Goal: Task Accomplishment & Management: Use online tool/utility

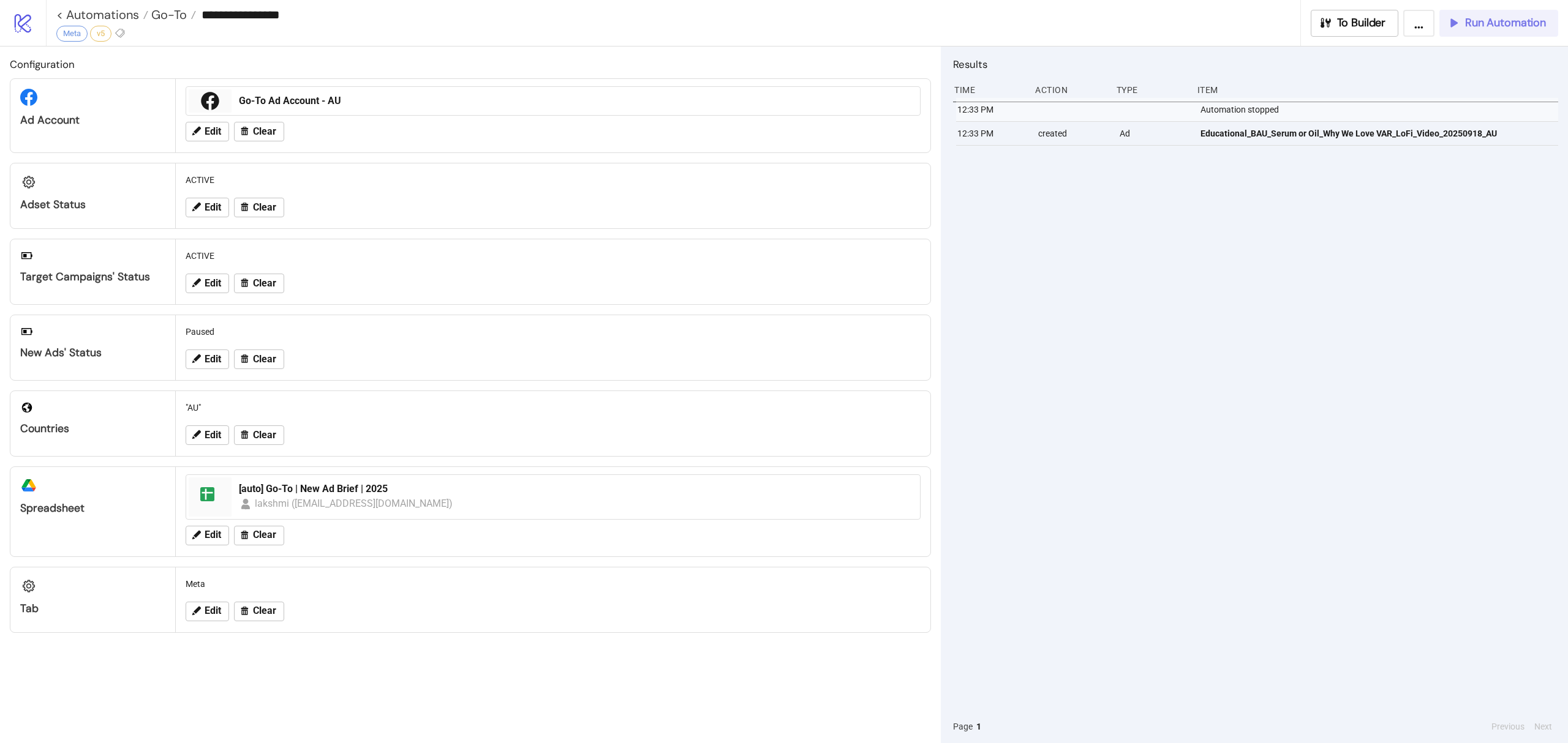
click at [1475, 24] on span "Run Automation" at bounding box center [1506, 23] width 81 height 14
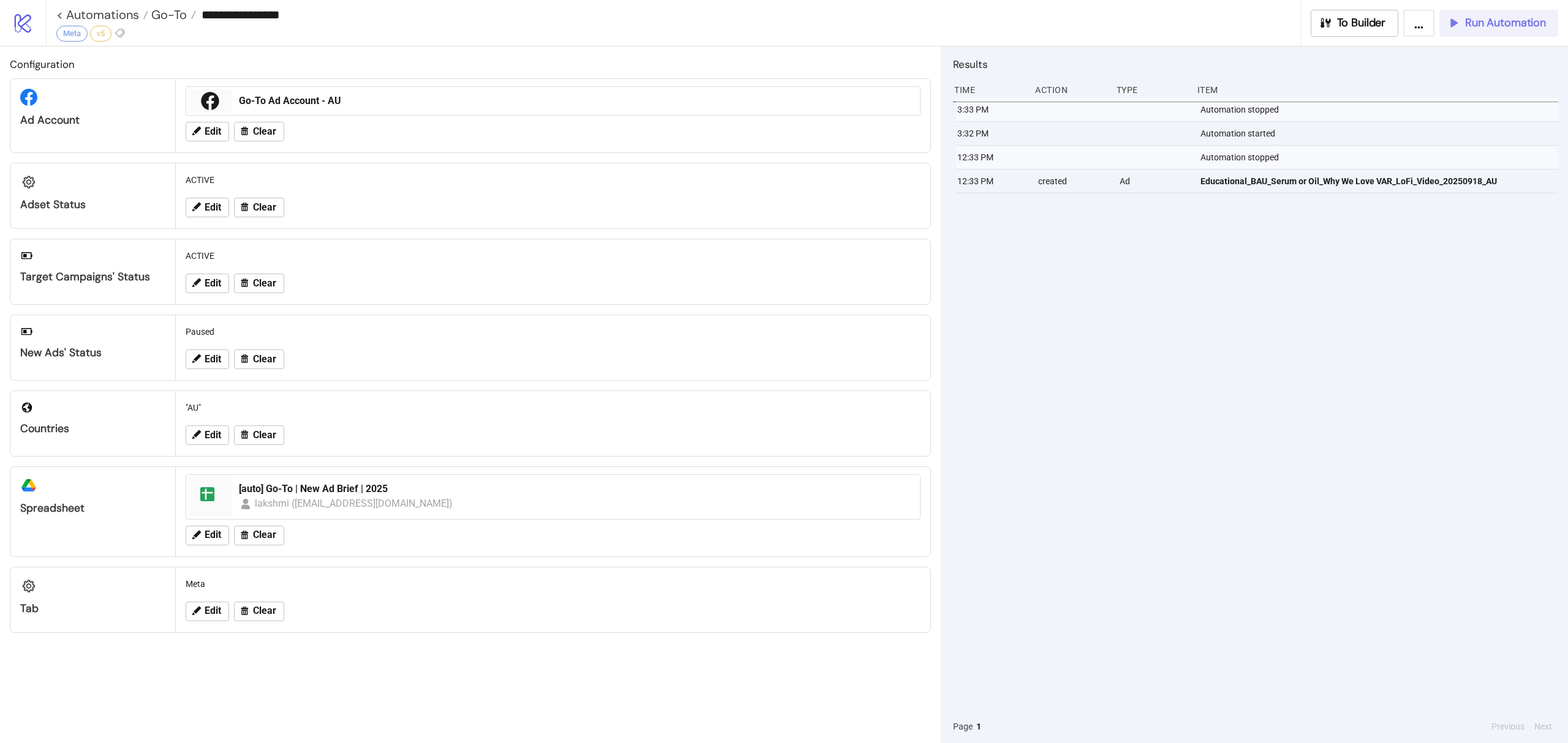
click at [1480, 19] on span "Run Automation" at bounding box center [1506, 23] width 81 height 14
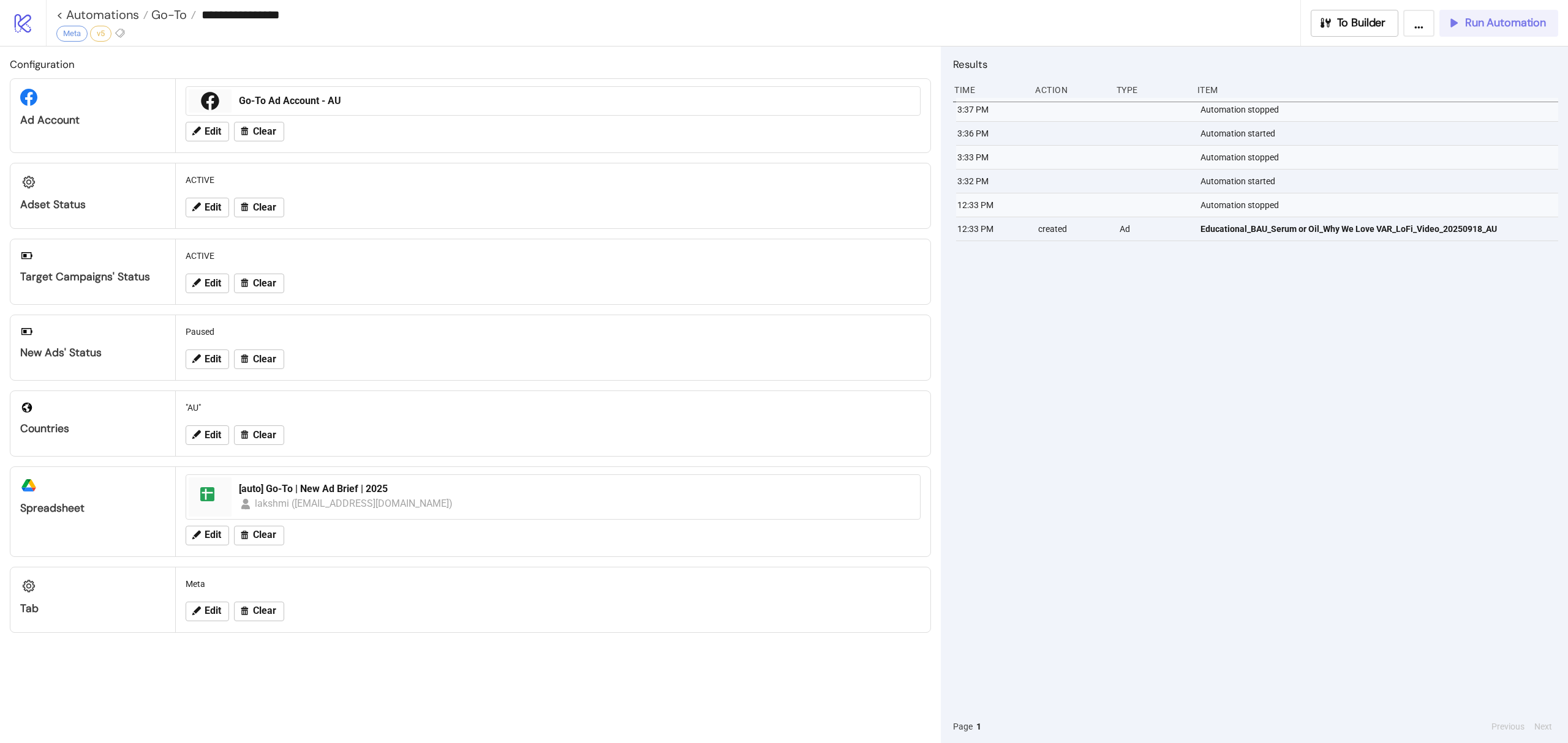
click at [1517, 16] on span "Run Automation" at bounding box center [1506, 23] width 81 height 14
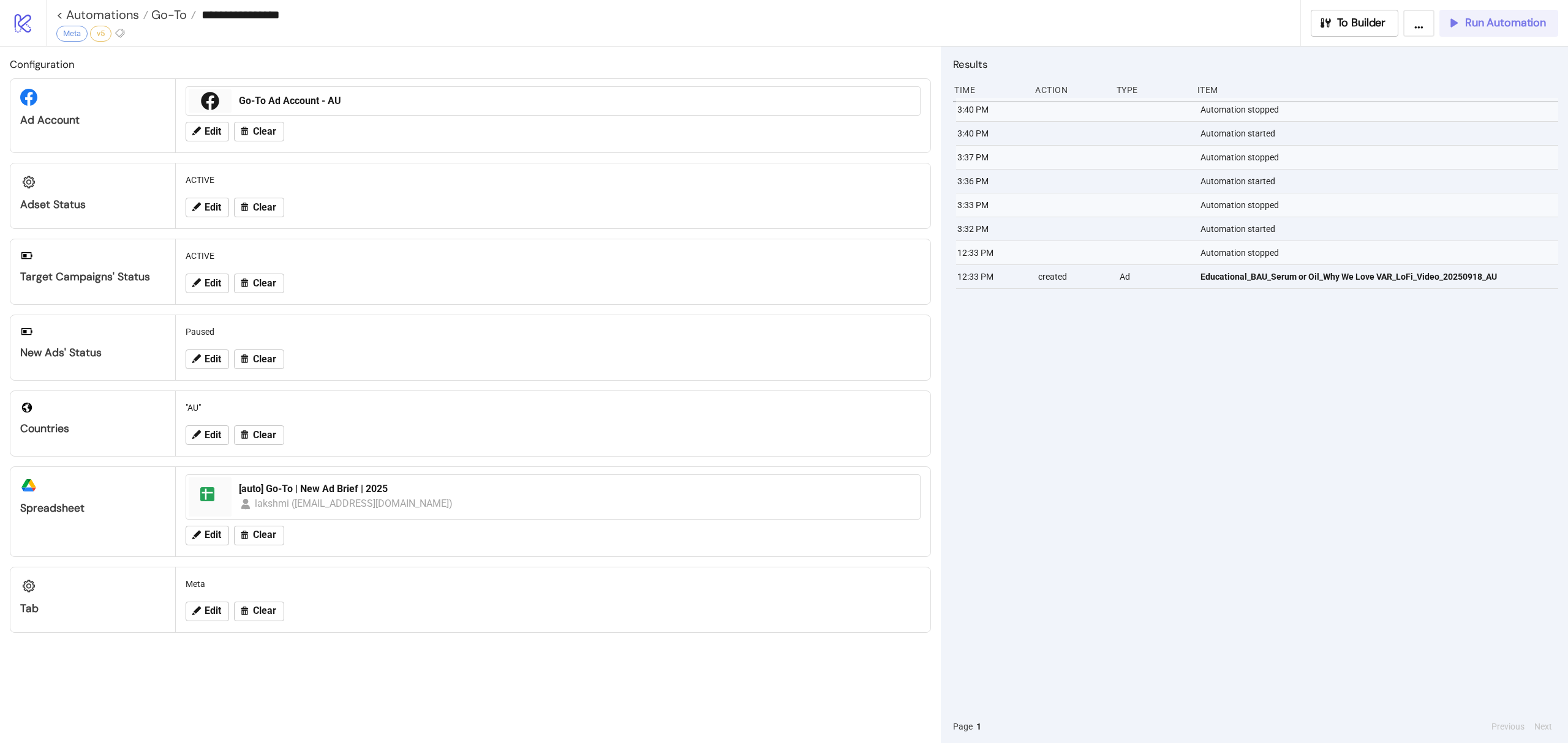
click at [1528, 26] on span "Run Automation" at bounding box center [1506, 23] width 81 height 14
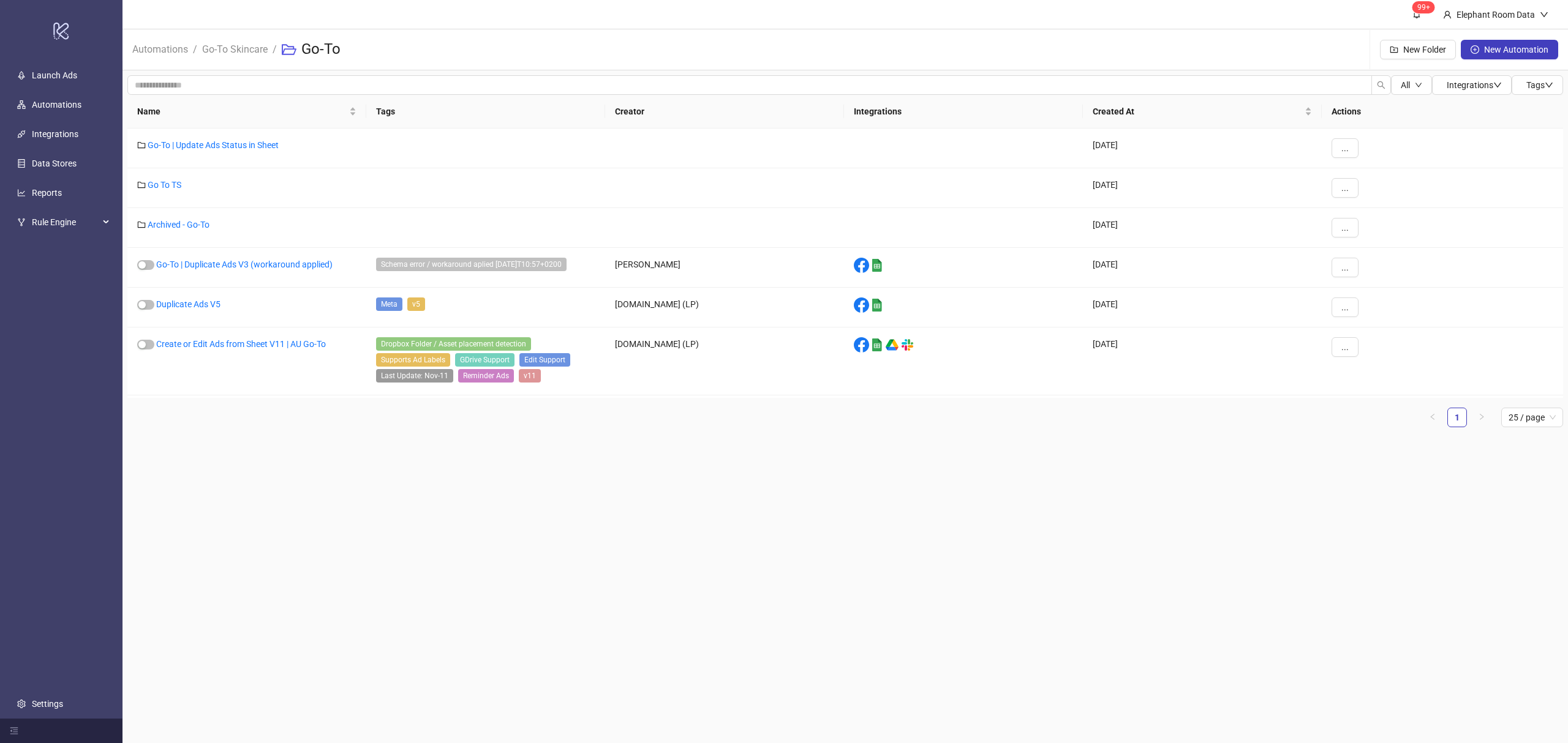
click at [291, 441] on div "All Integrations Tags Name Tags Creator Integrations Created At Actions Go-To |…" at bounding box center [845, 256] width 1446 height 372
click at [208, 307] on link "Duplicate Ads V5" at bounding box center [188, 304] width 64 height 10
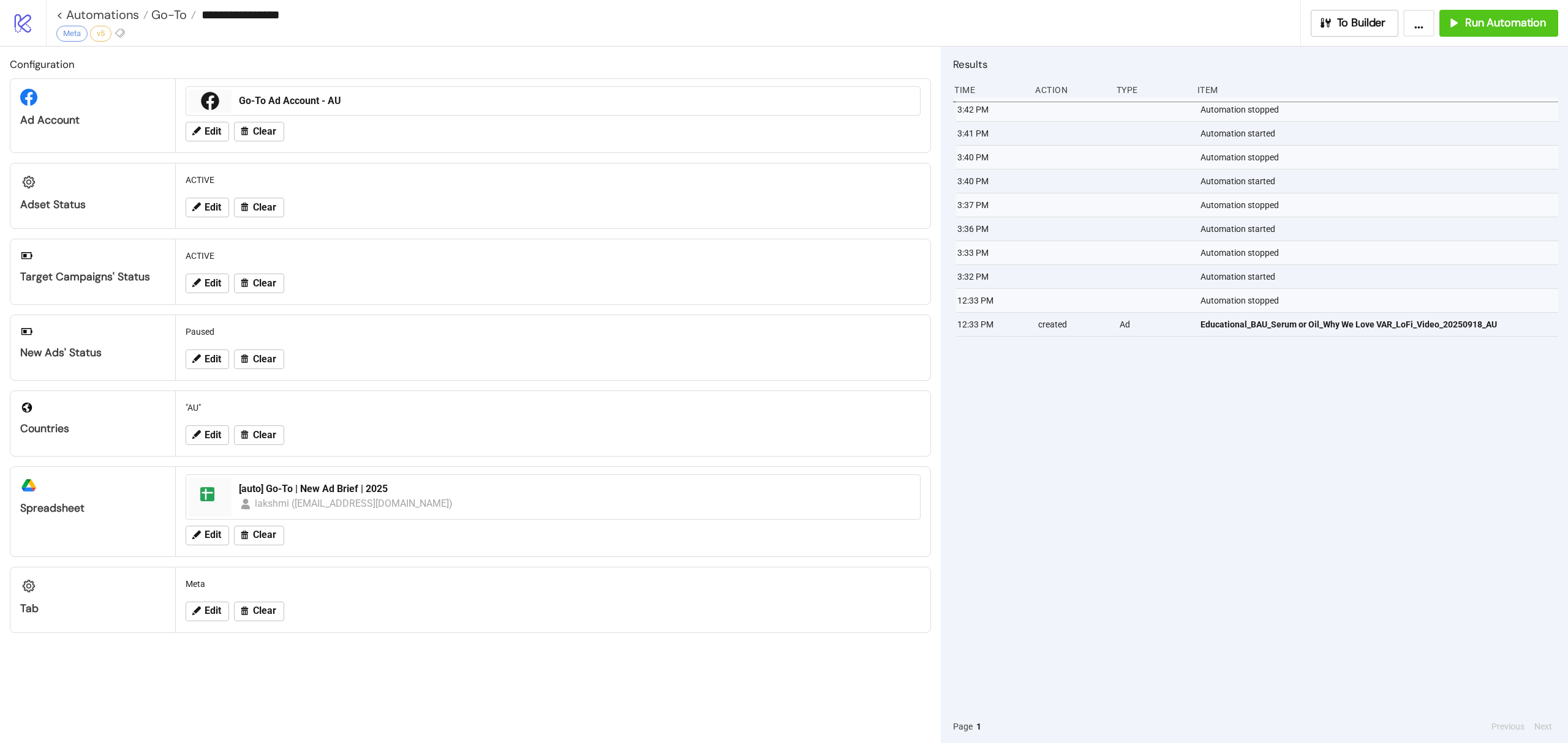
click at [1485, 46] on div "Results Time Action Type Item 3:42 PM Automation stopped 3:41 PM Automation sta…" at bounding box center [1255, 394] width 628 height 697
click at [1478, 34] on button "Run Automation" at bounding box center [1499, 23] width 119 height 27
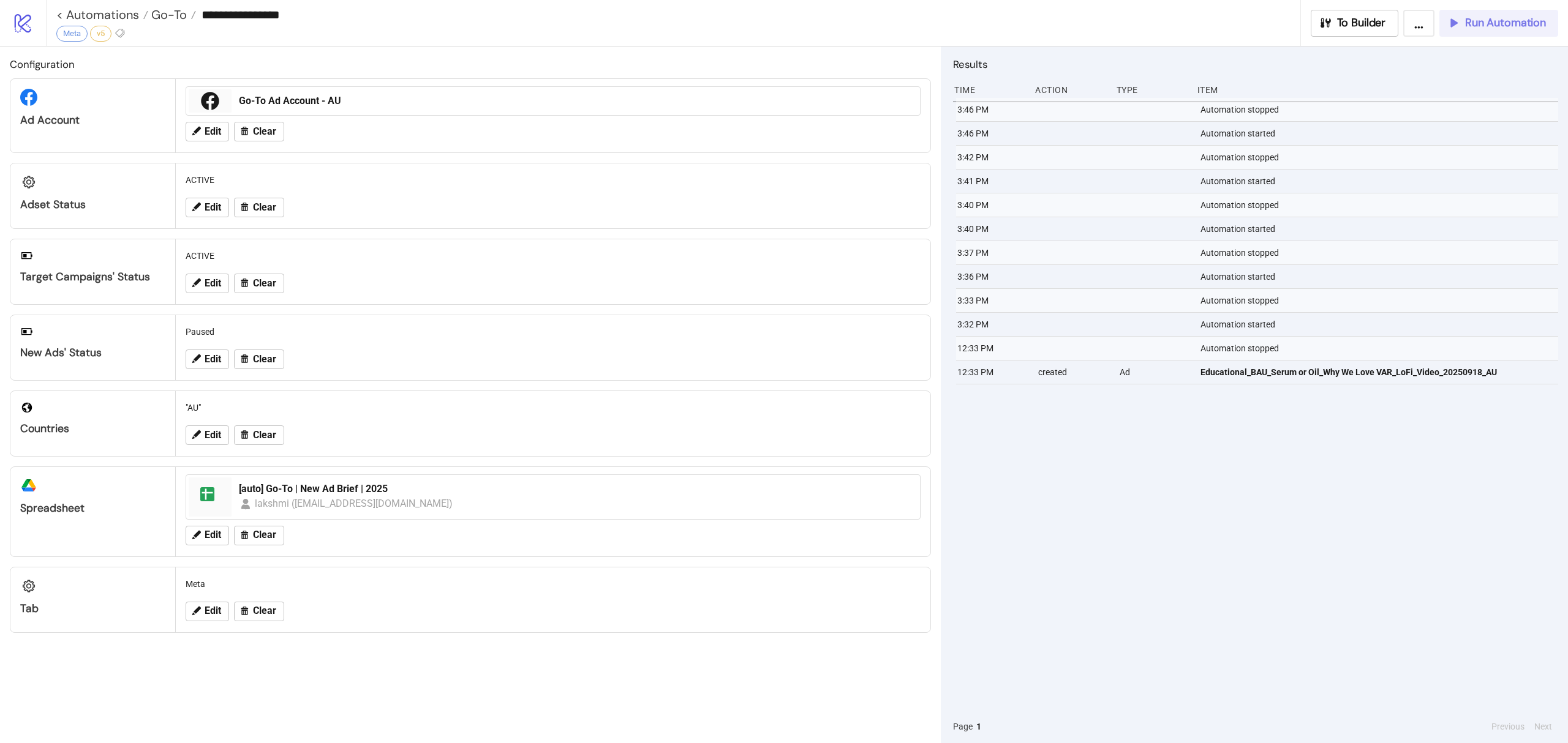
click at [1486, 33] on button "Run Automation" at bounding box center [1499, 23] width 119 height 27
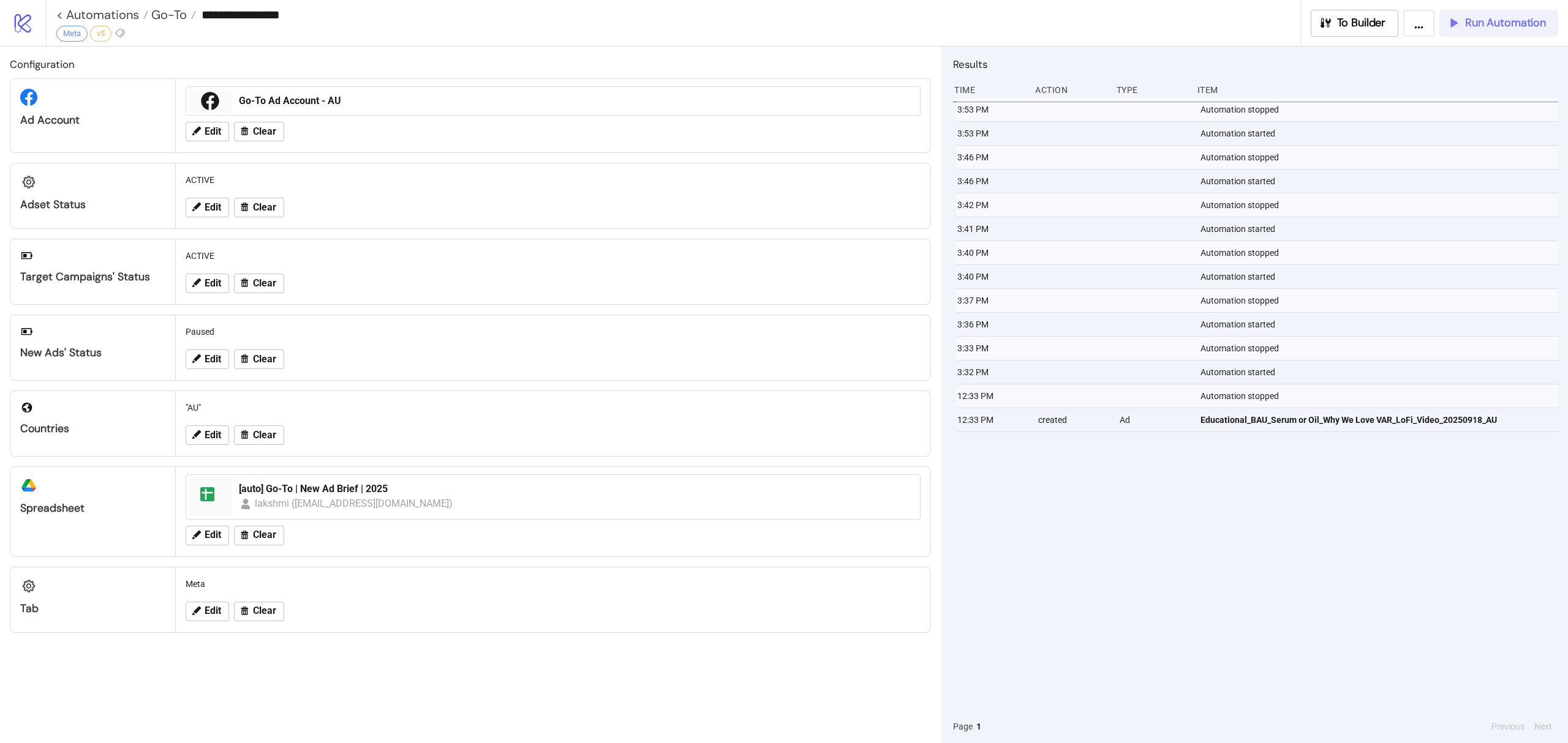
click at [1515, 21] on span "Run Automation" at bounding box center [1506, 23] width 81 height 14
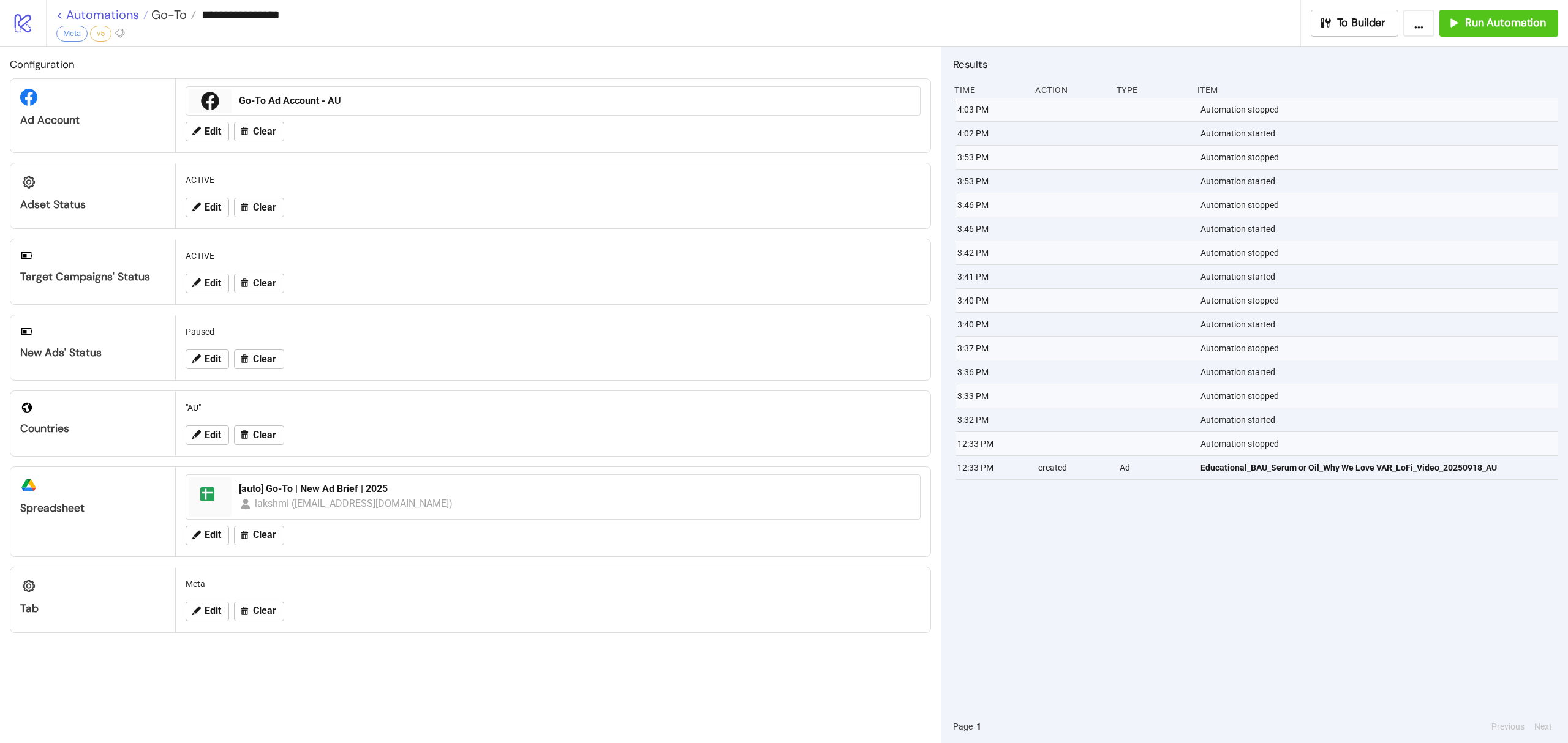
click at [146, 10] on link "< Automations" at bounding box center [102, 15] width 92 height 12
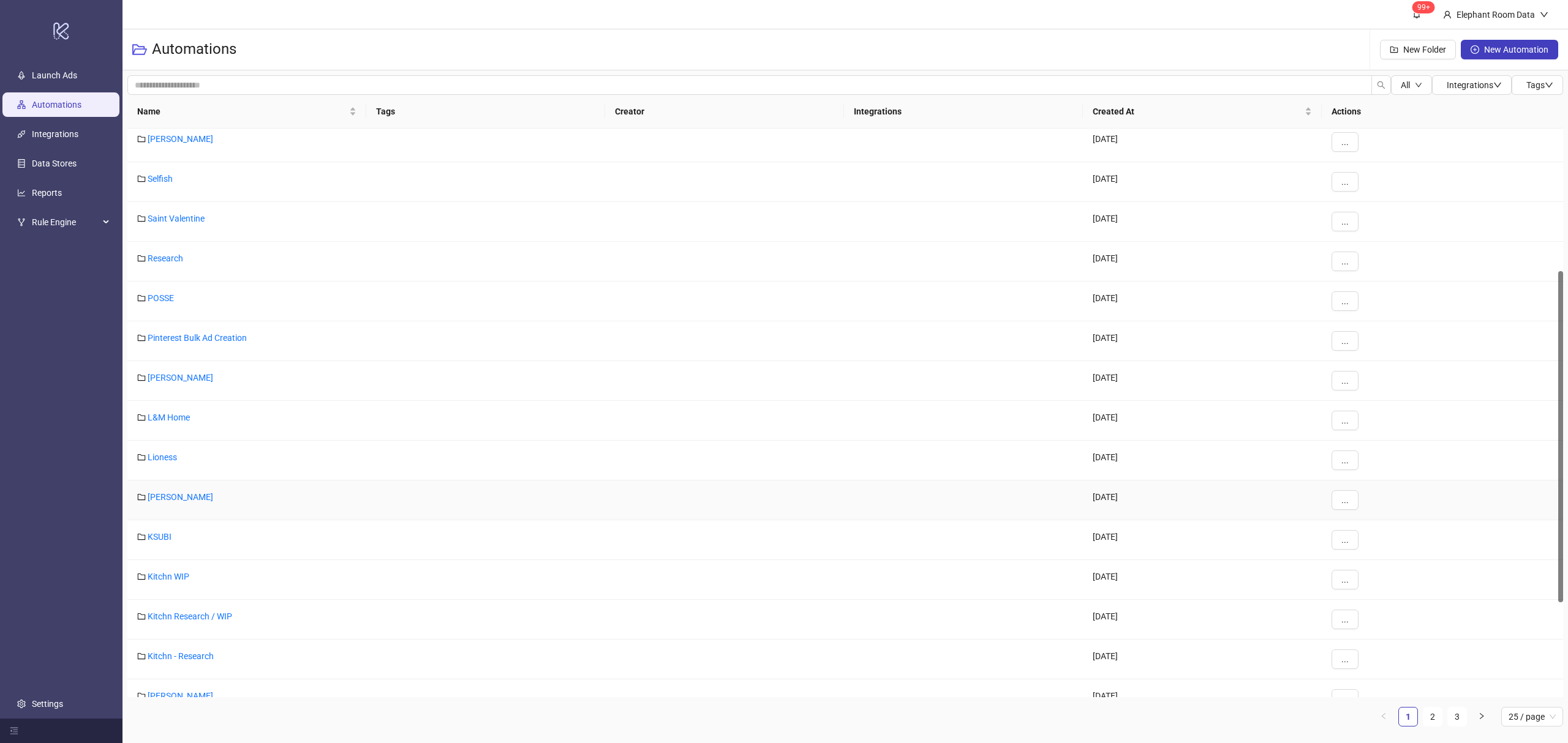
scroll to position [426, 0]
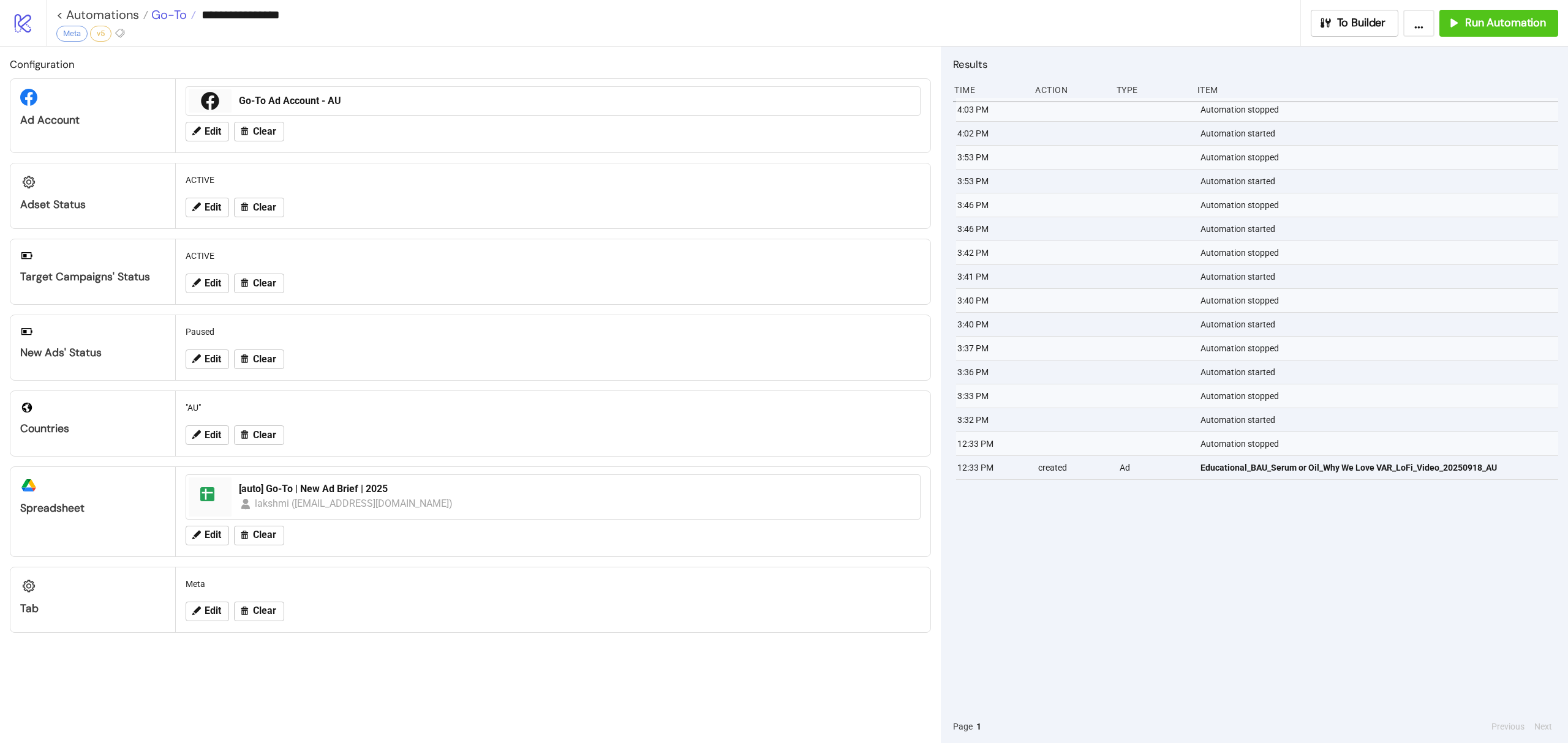
click at [171, 11] on span "Go-To" at bounding box center [168, 15] width 39 height 16
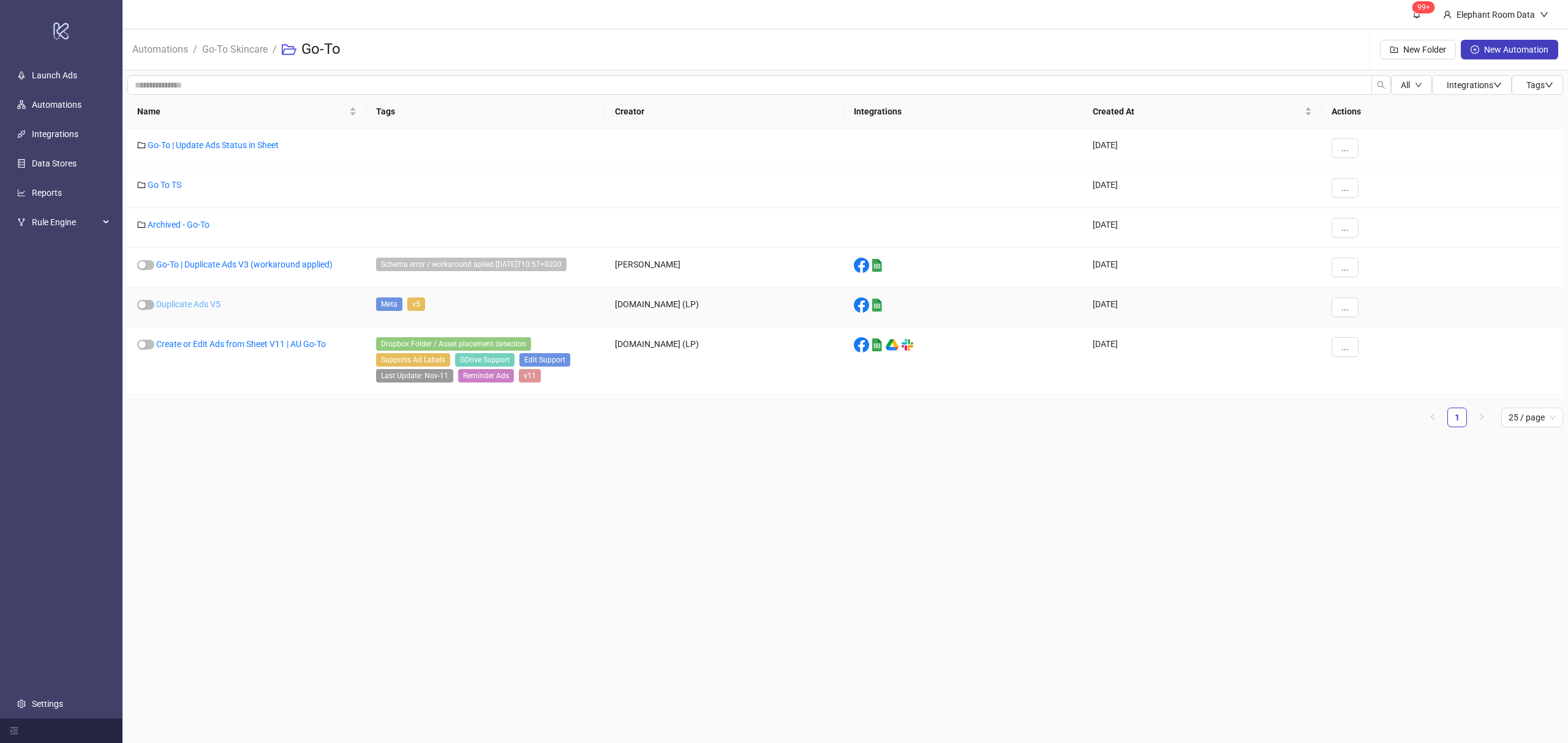
click at [189, 302] on link "Duplicate Ads V5" at bounding box center [188, 304] width 64 height 10
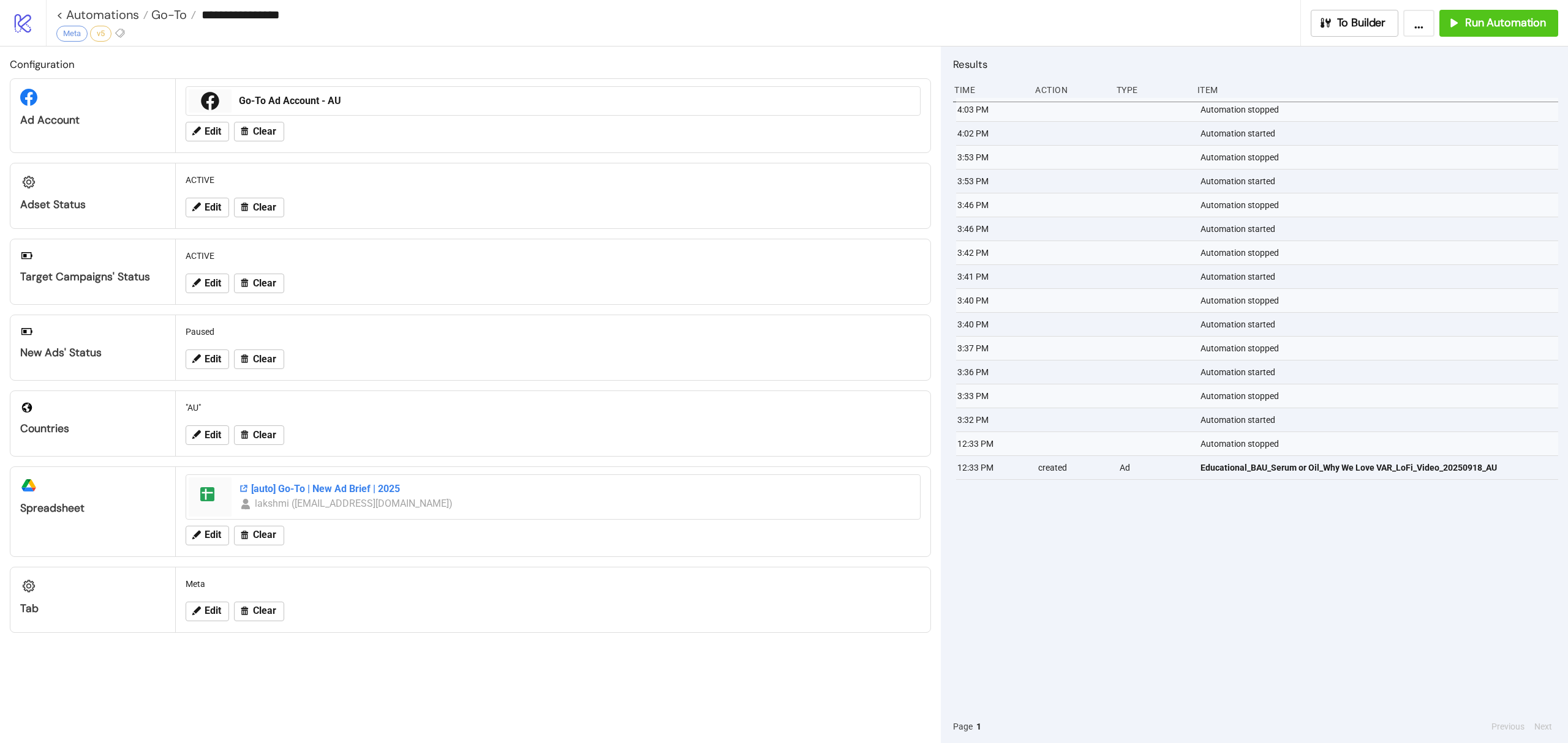
click at [329, 496] on div "[auto] Go-To | New Ad Brief | 2025" at bounding box center [576, 489] width 674 height 13
click at [1490, 24] on span "Run Automation" at bounding box center [1506, 23] width 81 height 14
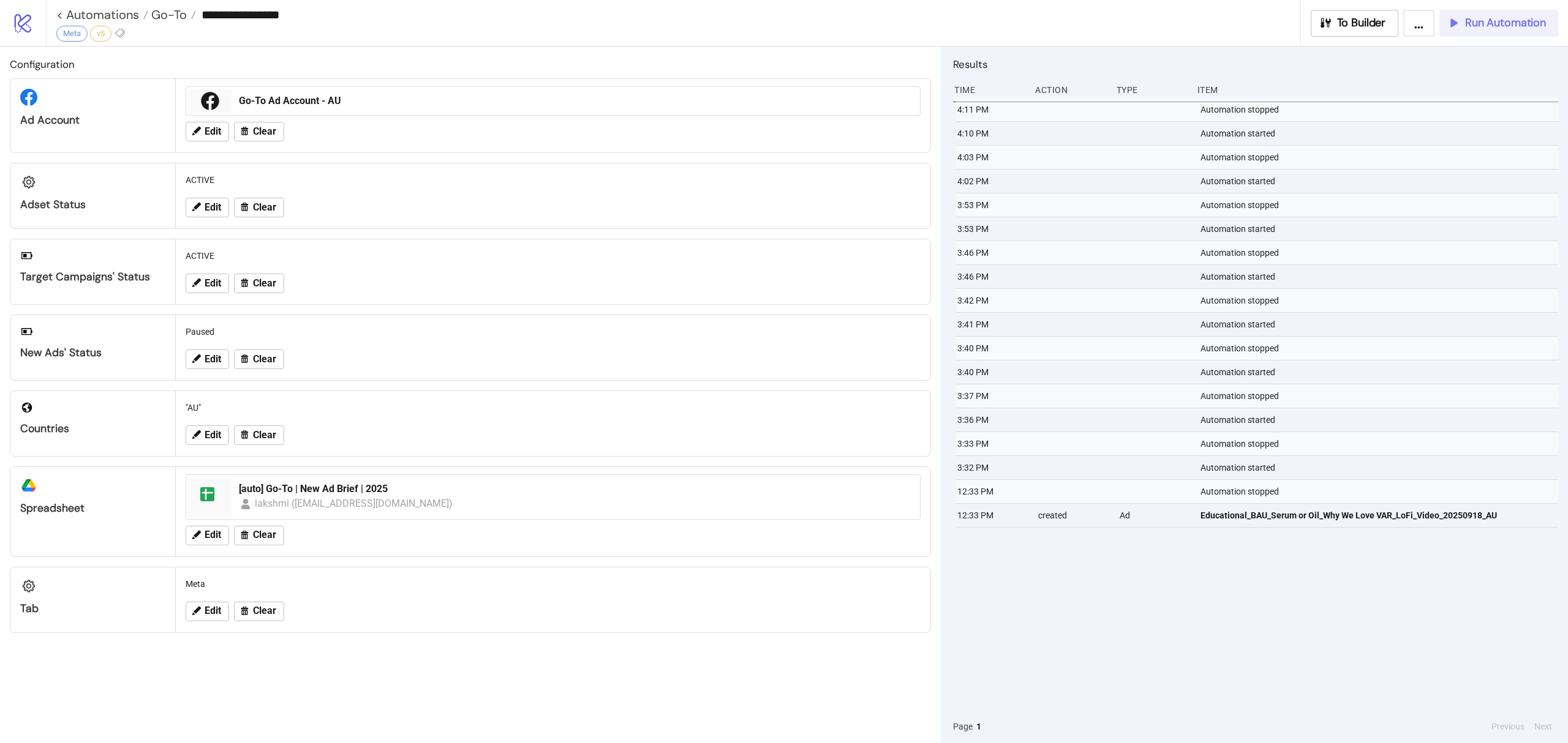
click at [1494, 28] on span "Run Automation" at bounding box center [1506, 23] width 81 height 14
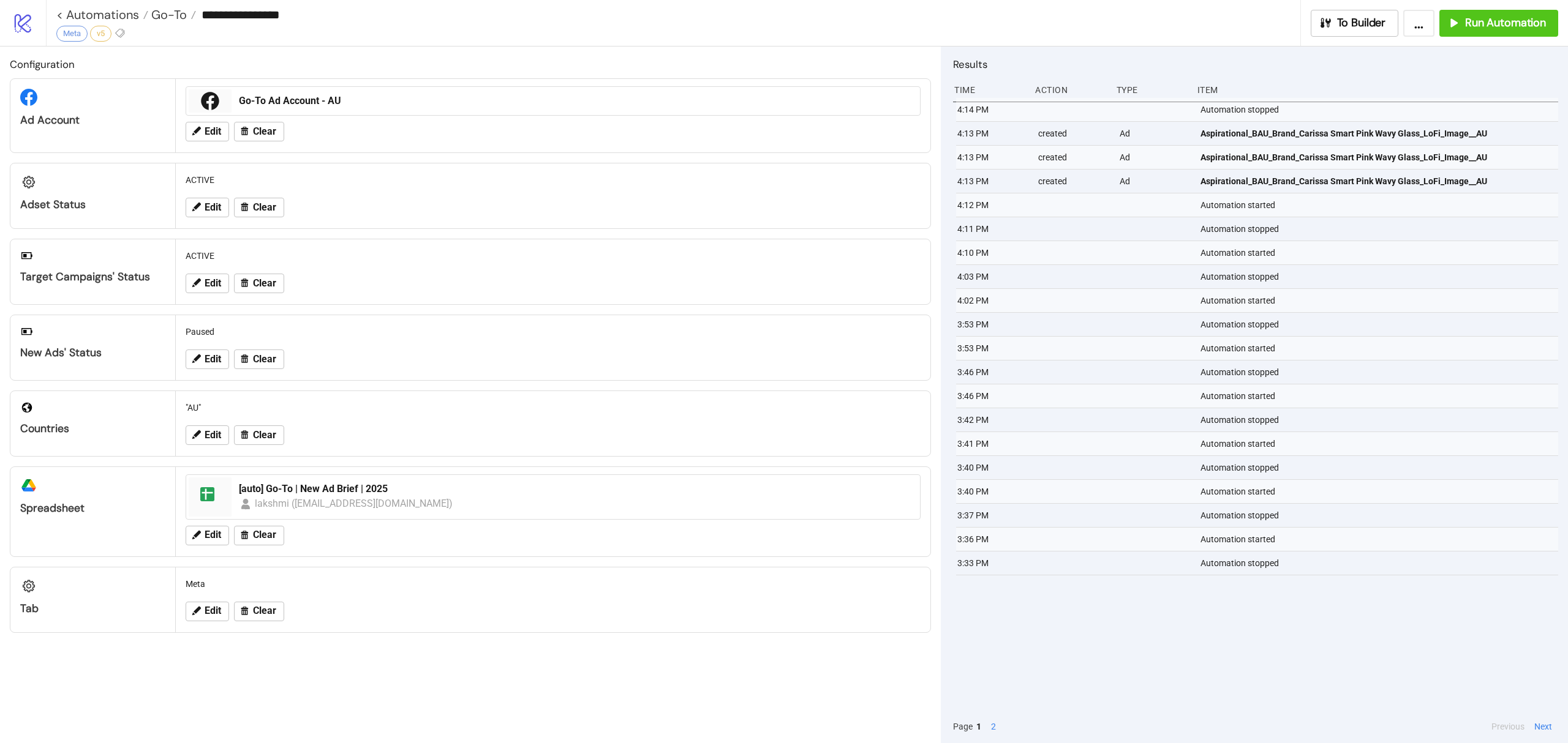
click at [1513, 37] on div "**********" at bounding box center [807, 23] width 1522 height 46
click at [1500, 22] on span "Run Automation" at bounding box center [1506, 23] width 81 height 14
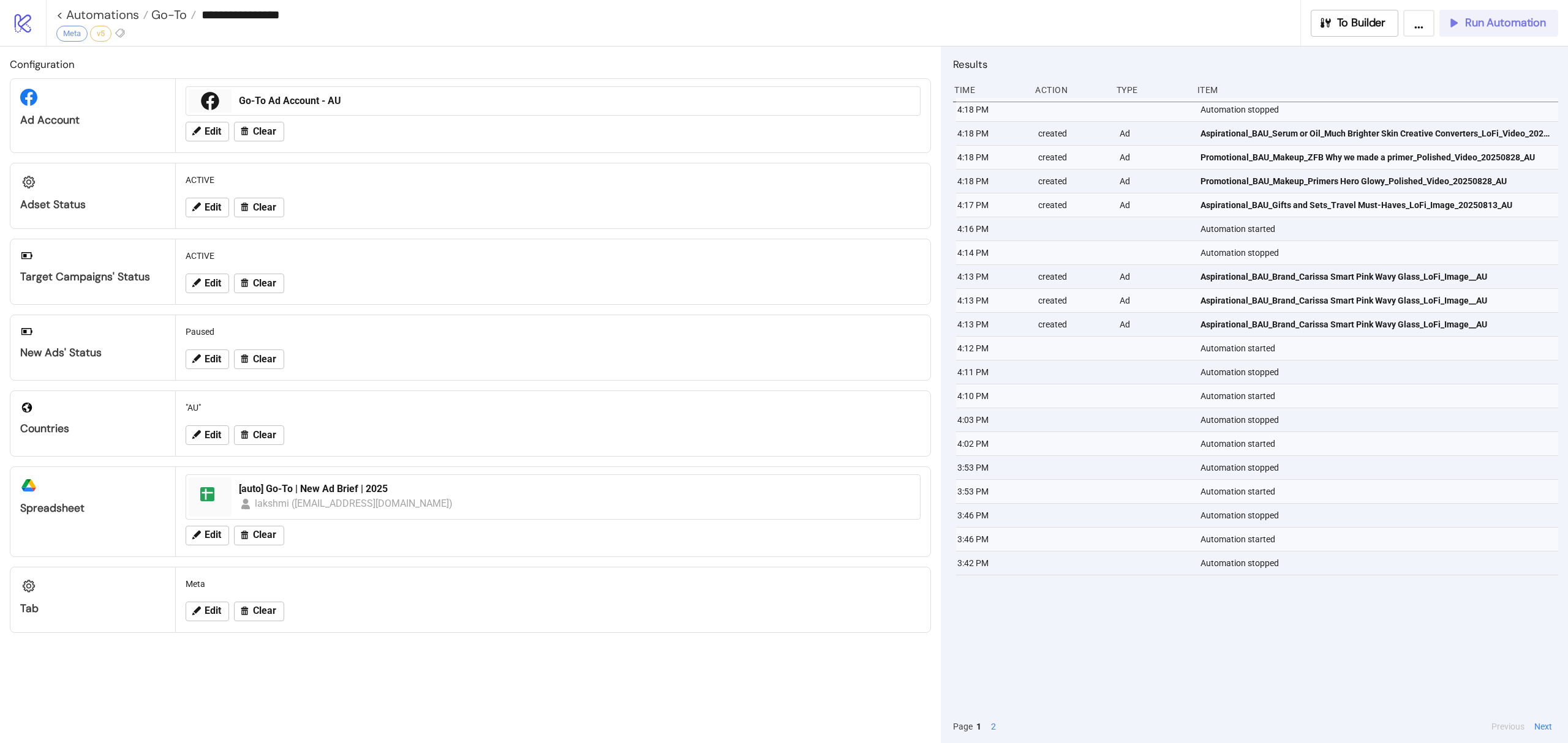
click at [1506, 30] on button "Run Automation" at bounding box center [1499, 23] width 119 height 27
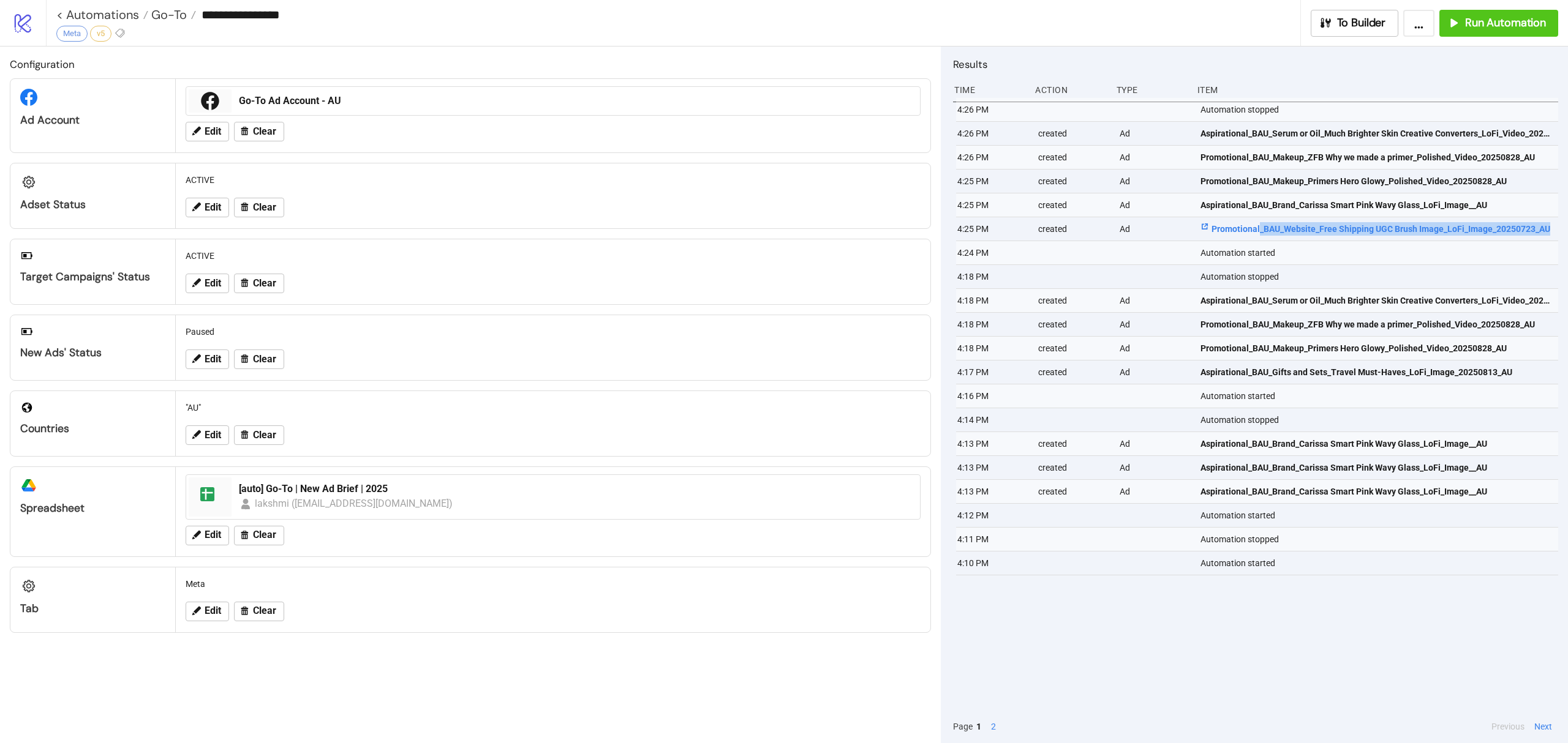
drag, startPoint x: 1561, startPoint y: 228, endPoint x: 1258, endPoint y: 219, distance: 303.1
click at [1258, 219] on div "Results Time Action Type Item 4:26 PM Automation stopped 4:26 PM created Ad Asp…" at bounding box center [1255, 394] width 628 height 697
click at [1246, 224] on span "Promotional_BAU_Website_Free Shipping UGC Brush Image_LoFi_Image_20250723_AU" at bounding box center [1375, 229] width 350 height 13
click at [1341, 202] on span "Aspirational_BAU_Brand_Carissa Smart Pink Wavy Glass_LoFi_Image__AU" at bounding box center [1349, 204] width 298 height 13
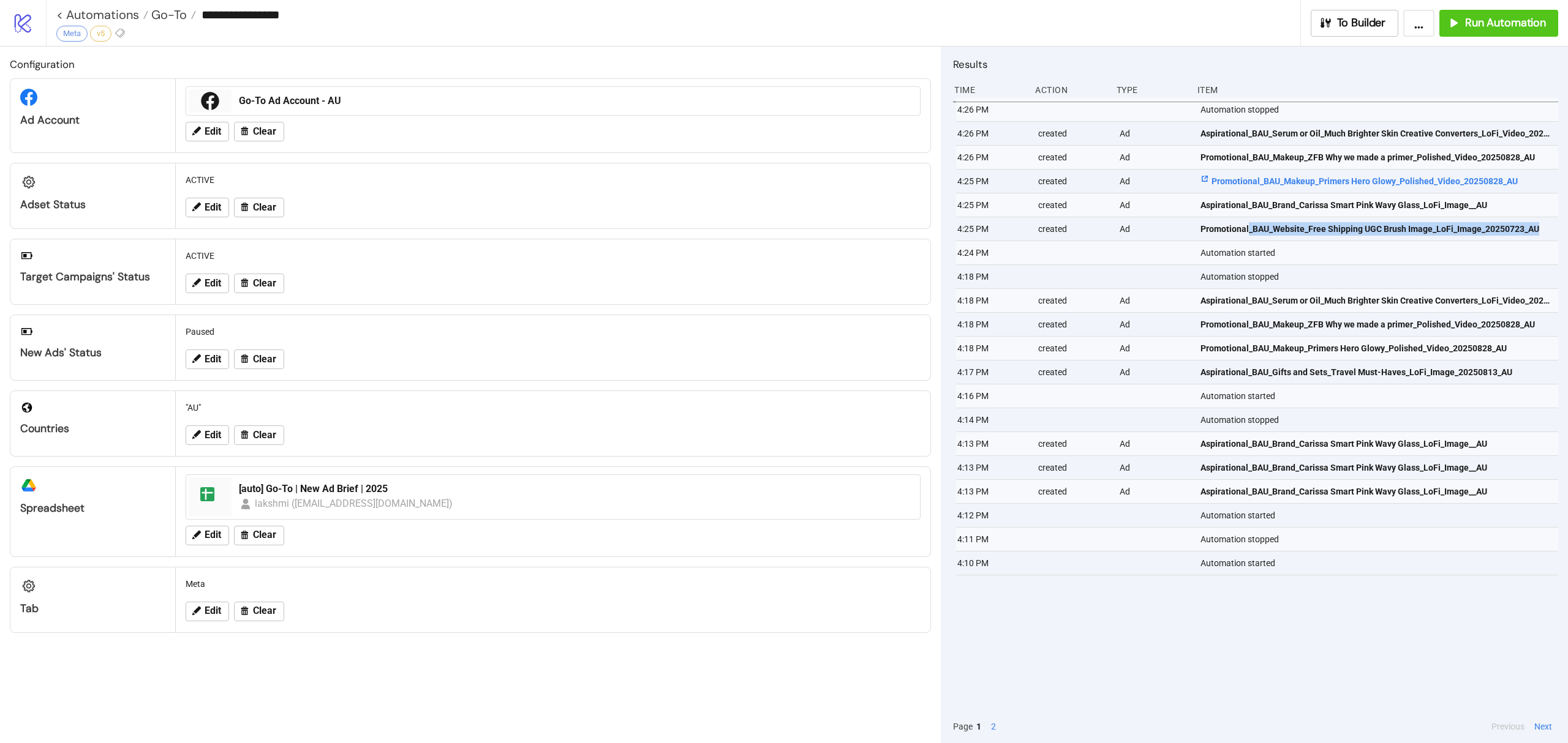
click at [1275, 180] on span "Promotional_BAU_Makeup_Primers Hero Glowy_Polished_Video_20250828_AU" at bounding box center [1359, 181] width 318 height 13
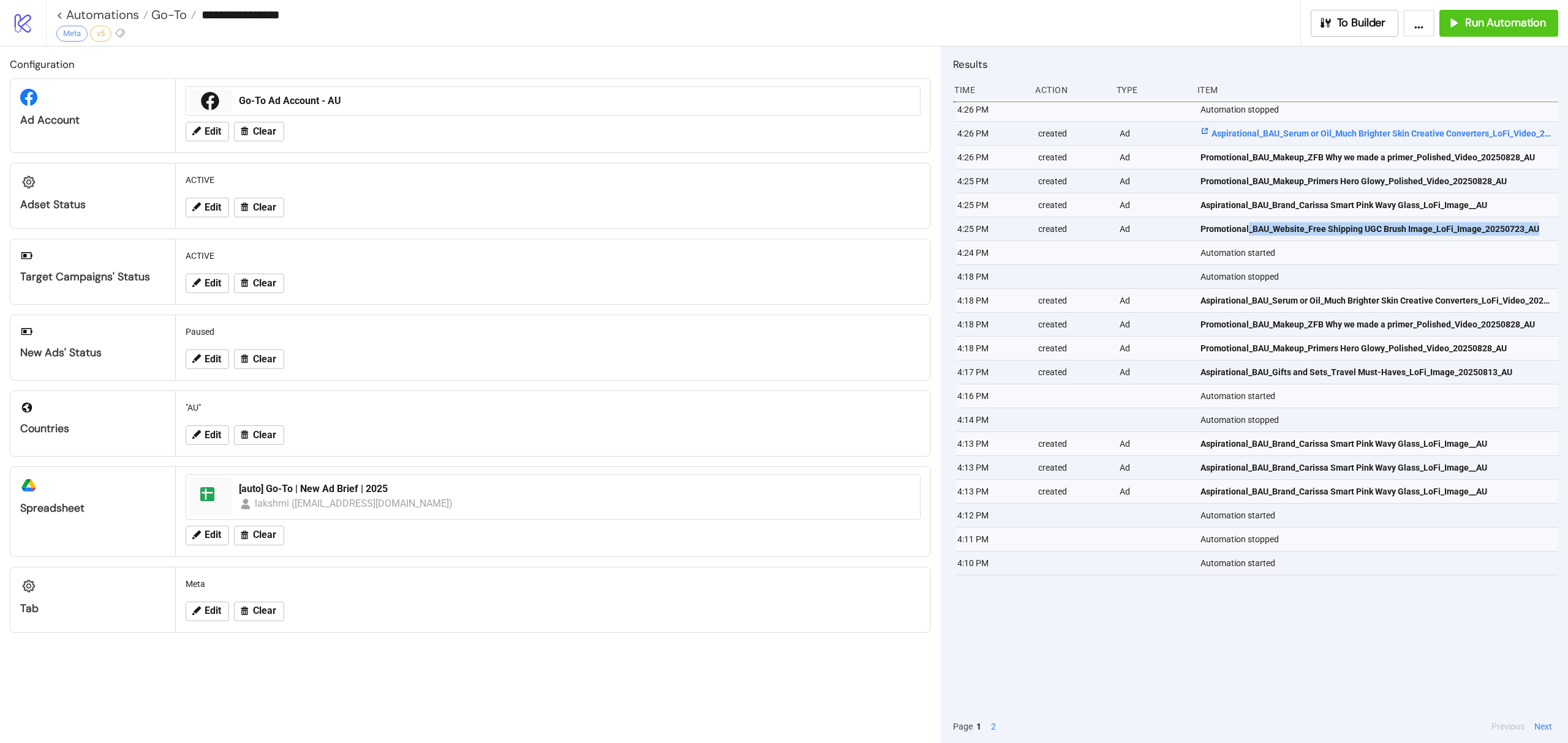
click at [1283, 132] on span "Aspirational_BAU_Serum or Oil_Much Brighter Skin Creative Converters_LoFi_Video…" at bounding box center [1377, 133] width 352 height 13
click at [1490, 33] on button "Run Automation" at bounding box center [1499, 23] width 119 height 27
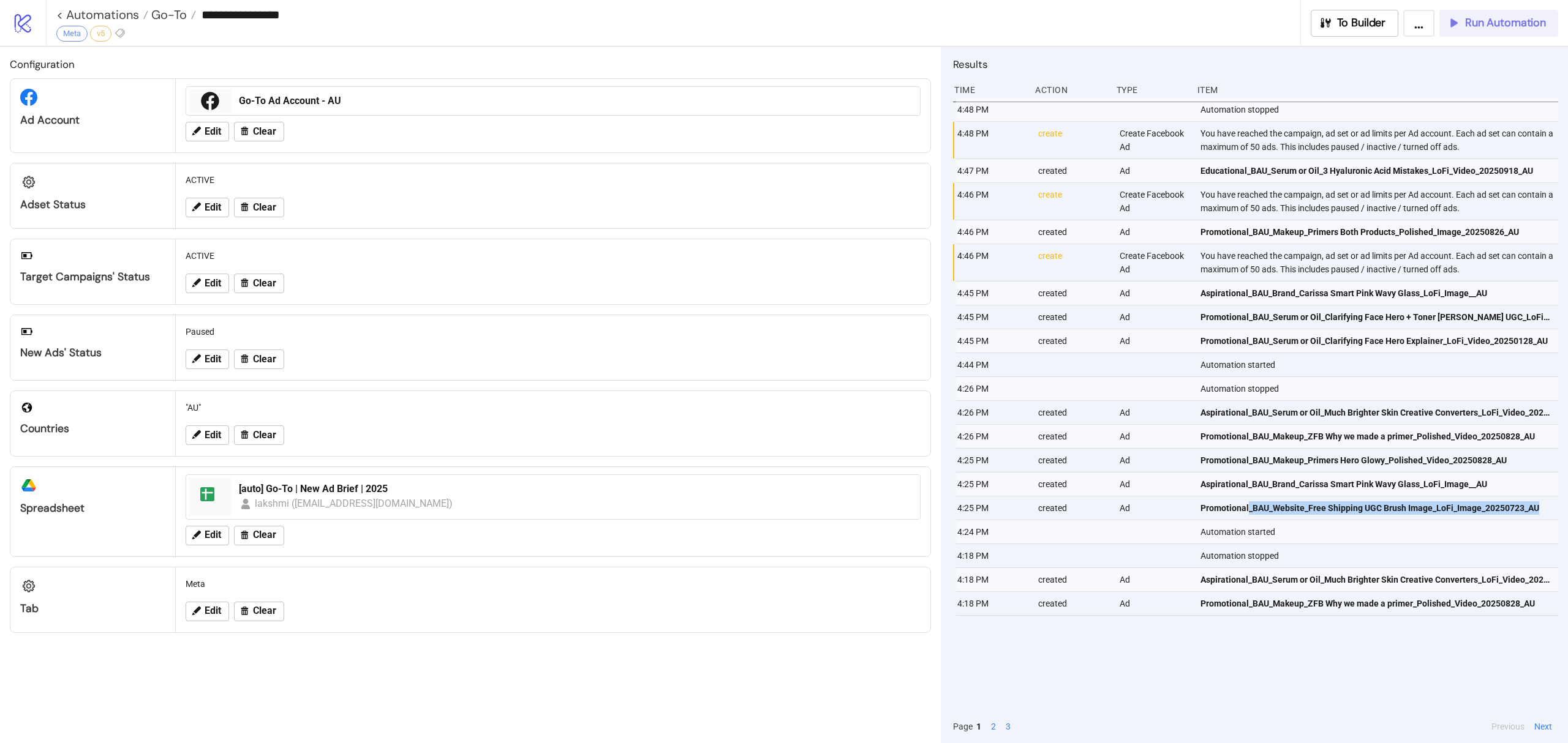
click at [1485, 26] on span "Run Automation" at bounding box center [1506, 23] width 81 height 14
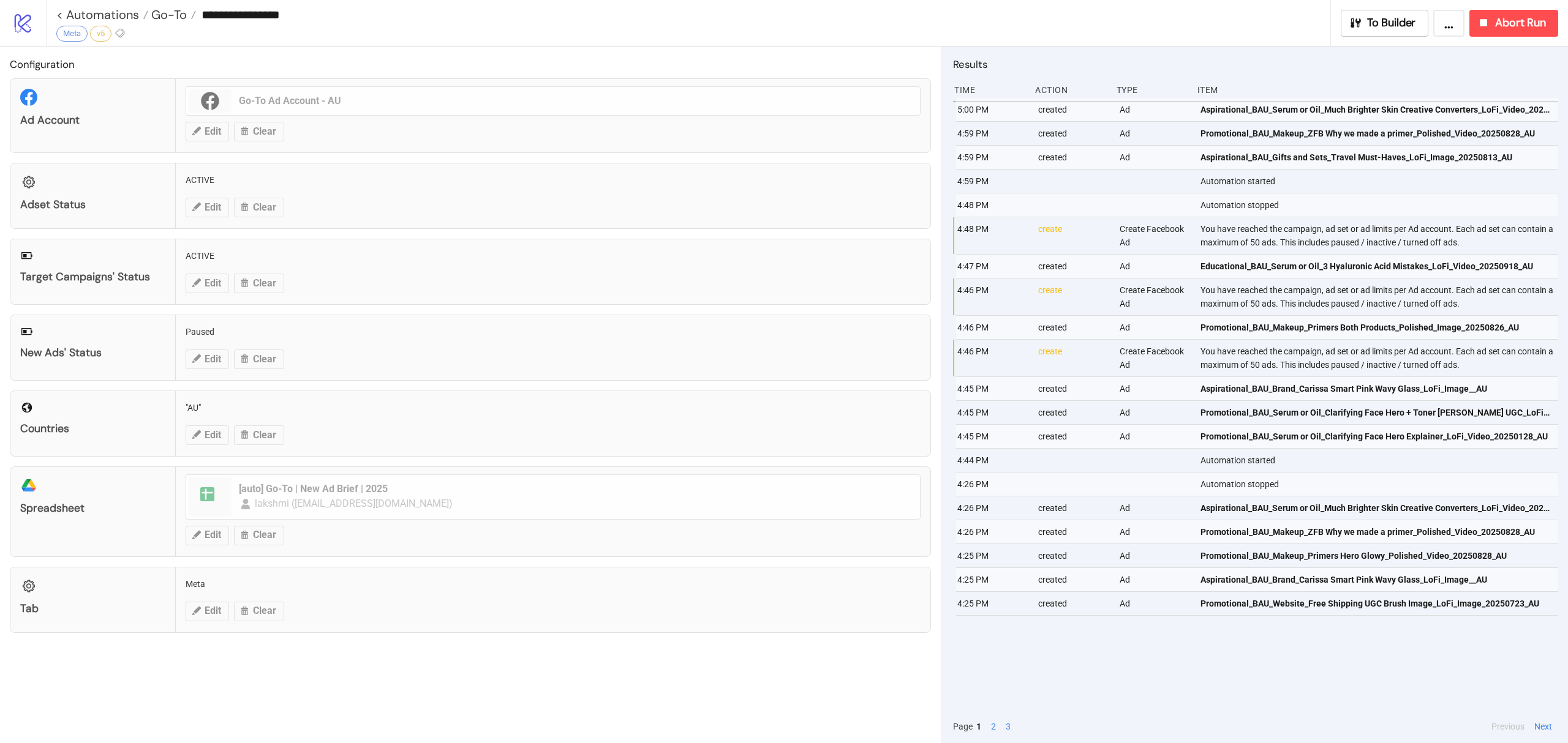
click at [1085, 645] on div "5:00 PM created Ad Aspirational_BAU_Serum or Oil_Much Brighter Skin Creative Co…" at bounding box center [1256, 403] width 605 height 612
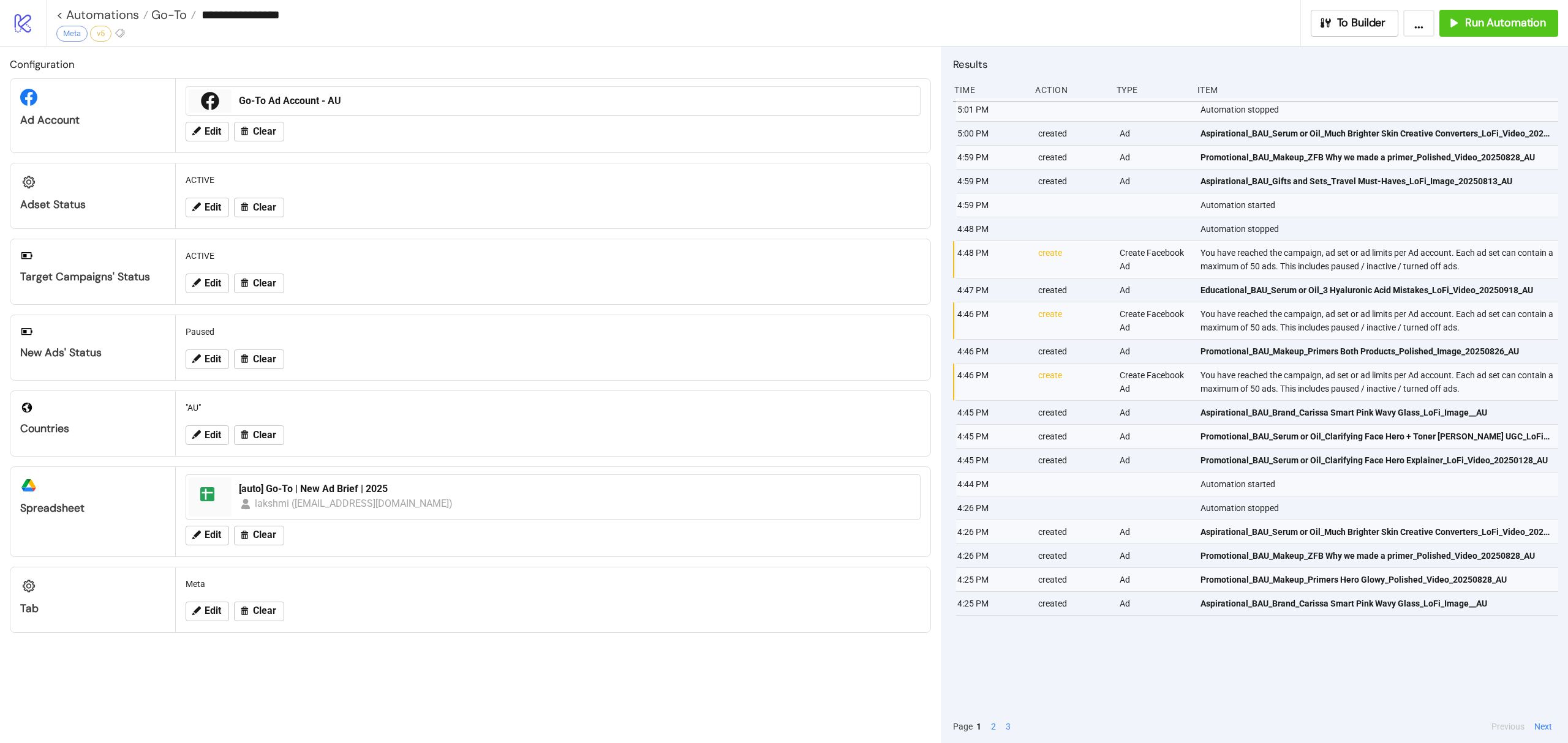
click at [1488, 42] on div "**********" at bounding box center [807, 23] width 1522 height 46
click at [1494, 33] on button "Run Automation" at bounding box center [1499, 23] width 119 height 27
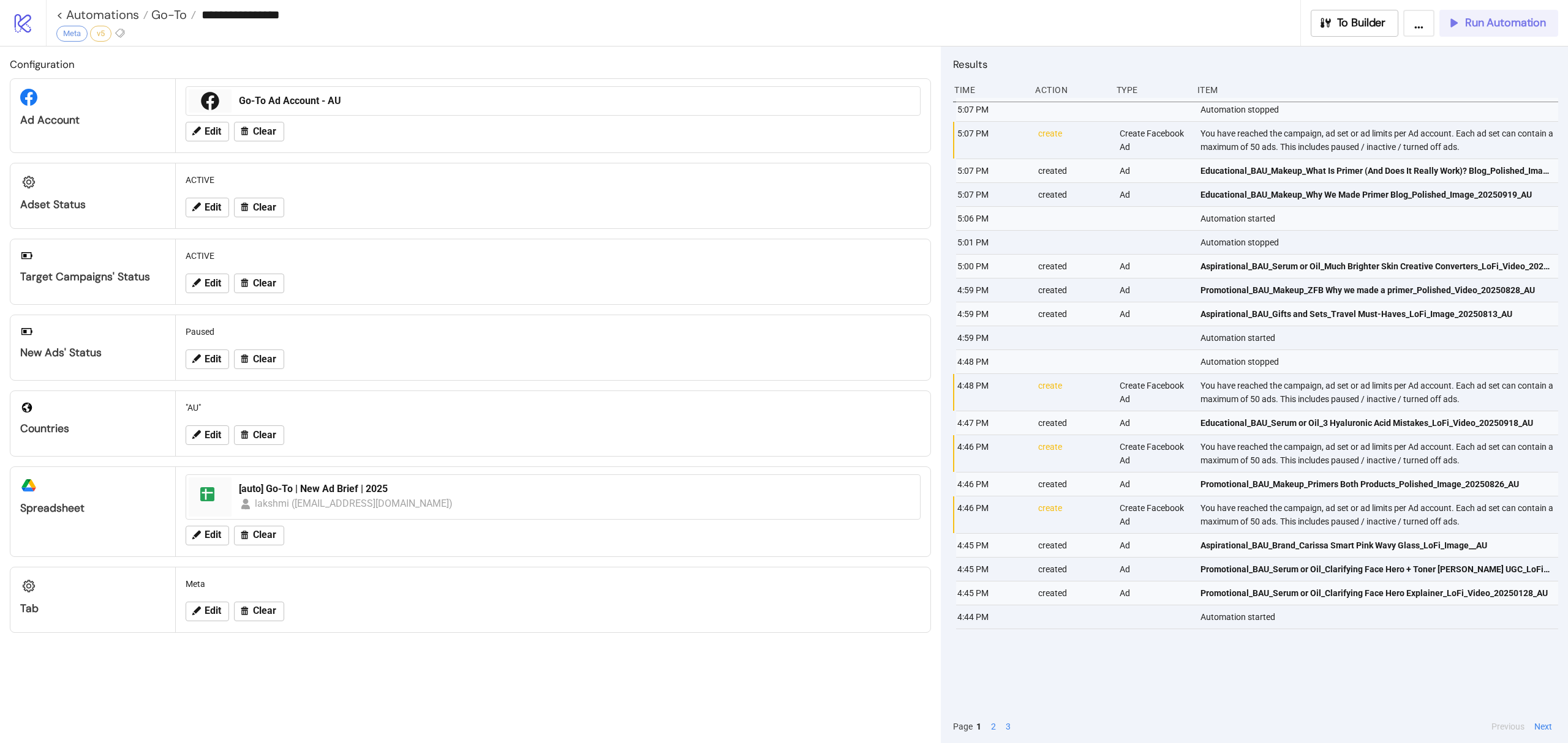
click at [1494, 28] on span "Run Automation" at bounding box center [1506, 23] width 81 height 14
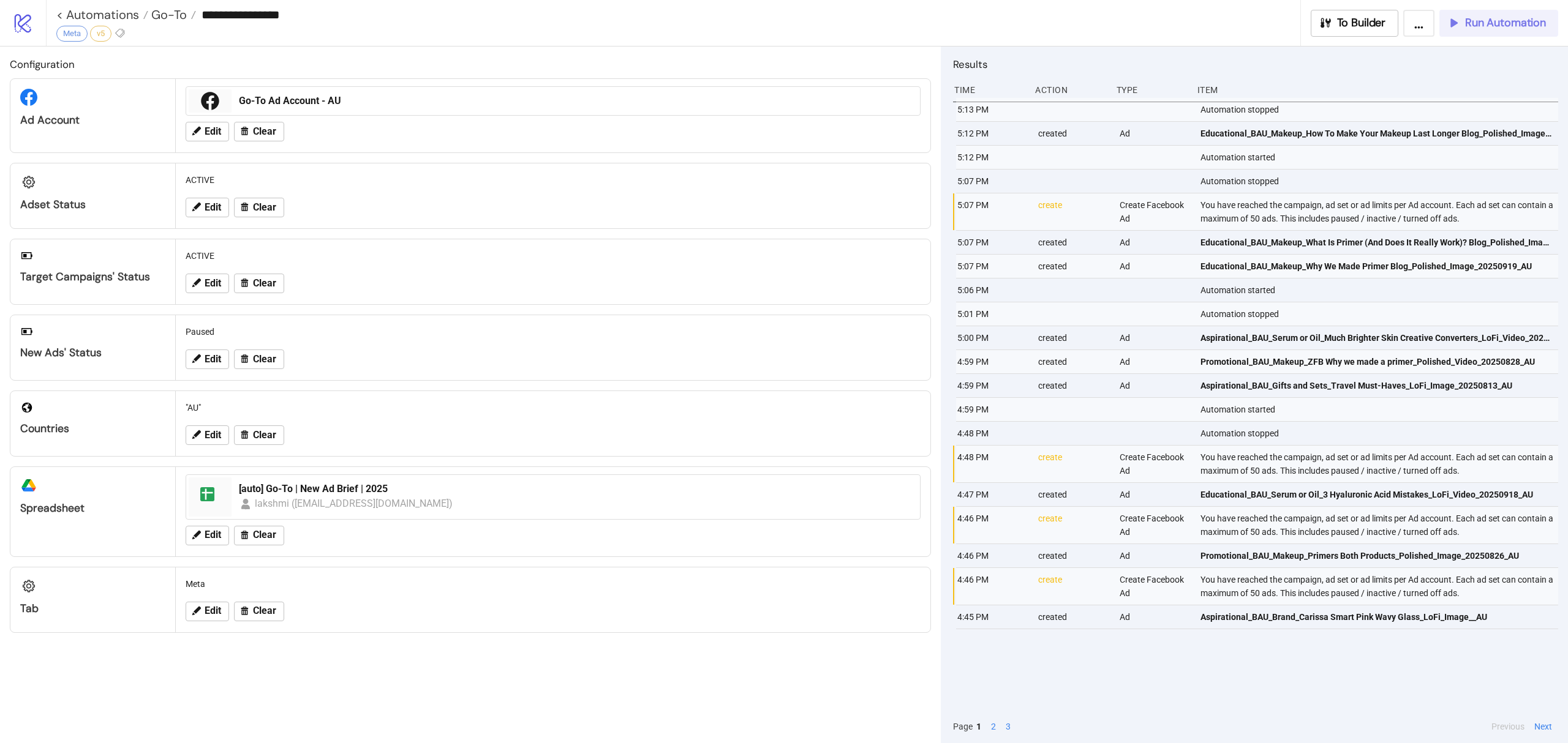
click at [1515, 24] on span "Run Automation" at bounding box center [1506, 23] width 81 height 14
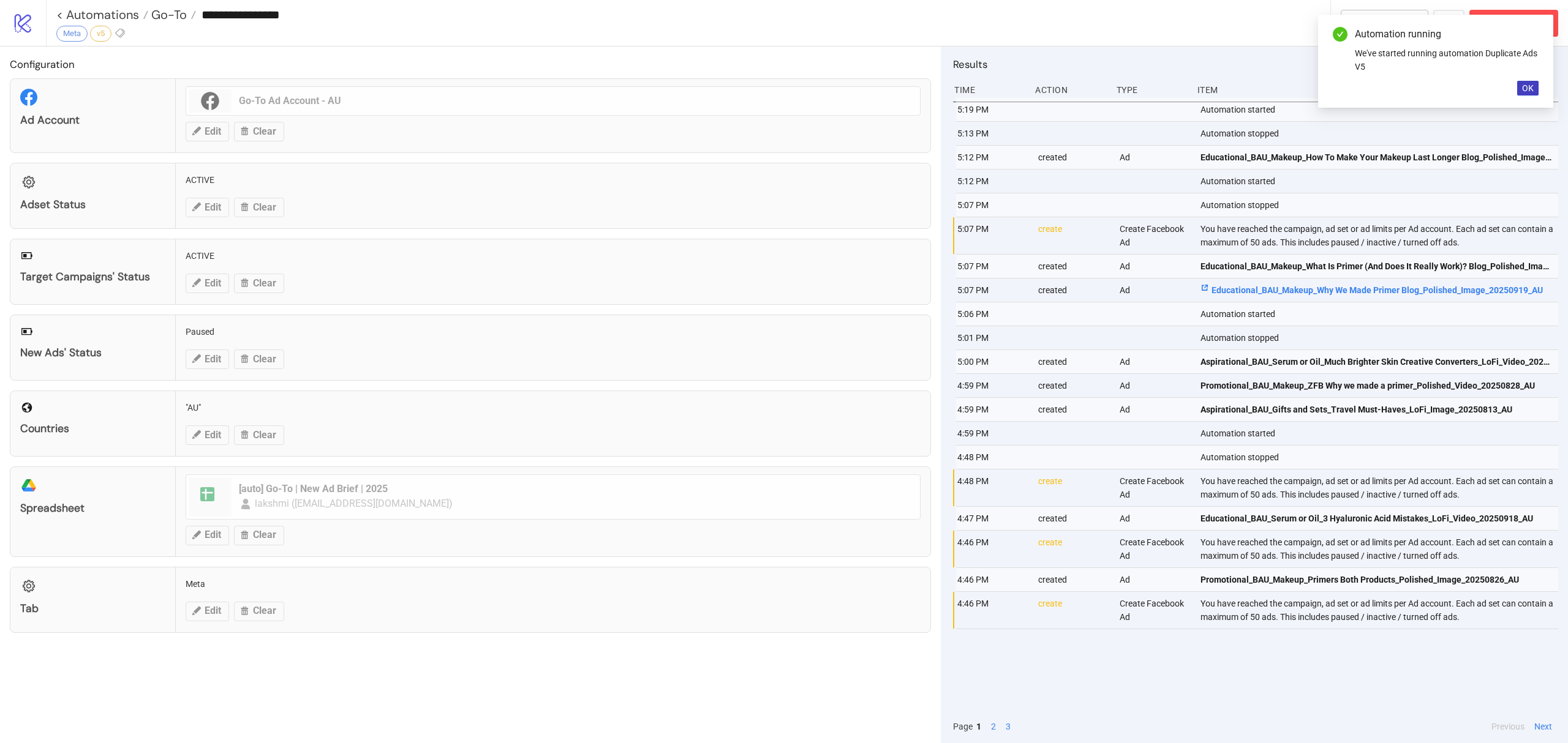
click at [1358, 283] on link "Educational_BAU_Makeup_Why We Made Primer Blog_Polished_Image_20250919_AU" at bounding box center [1377, 290] width 352 height 24
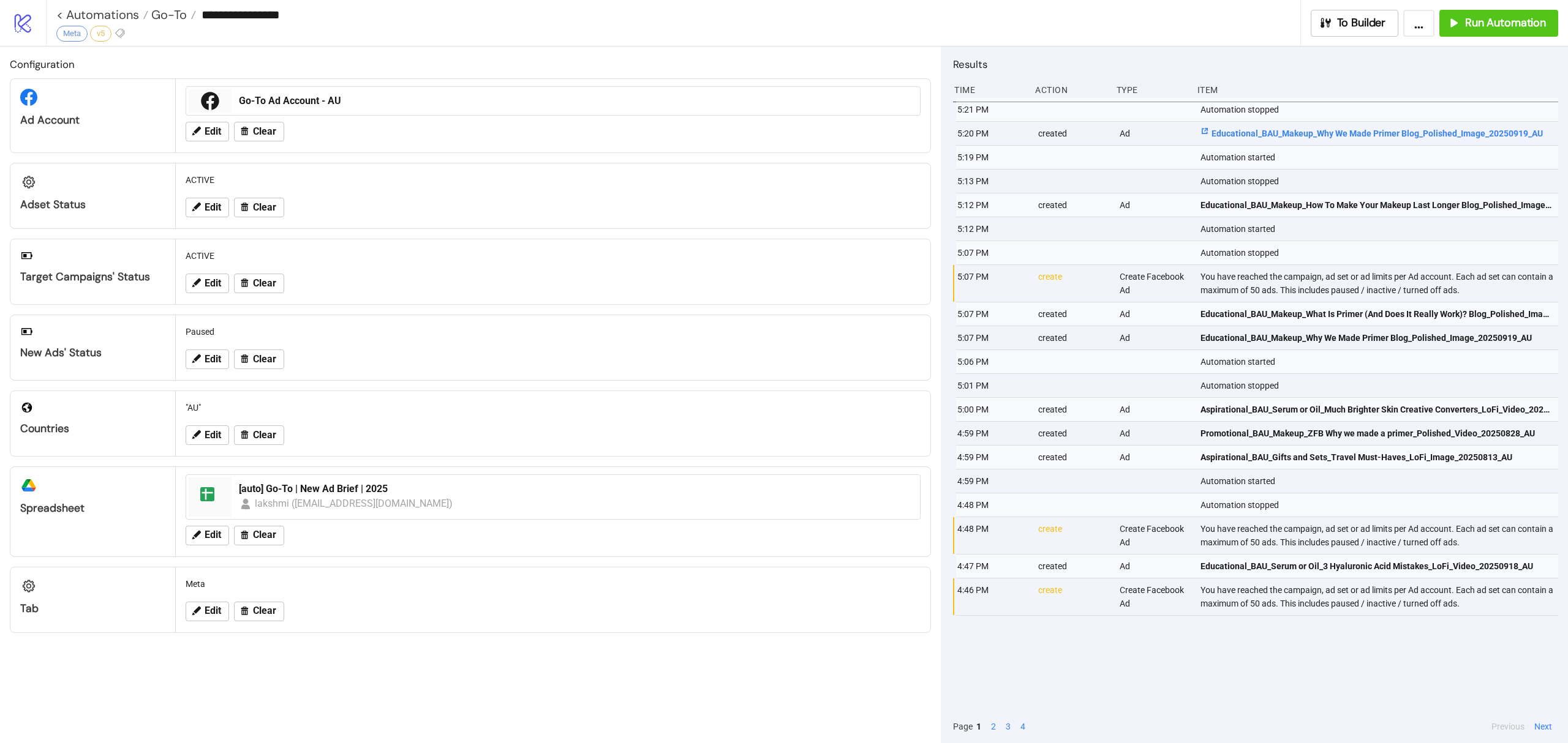
click at [1378, 129] on span "Educational_BAU_Makeup_Why We Made Primer Blog_Polished_Image_20250919_AU" at bounding box center [1372, 133] width 343 height 13
click at [1547, 27] on button "Run Automation" at bounding box center [1499, 23] width 119 height 27
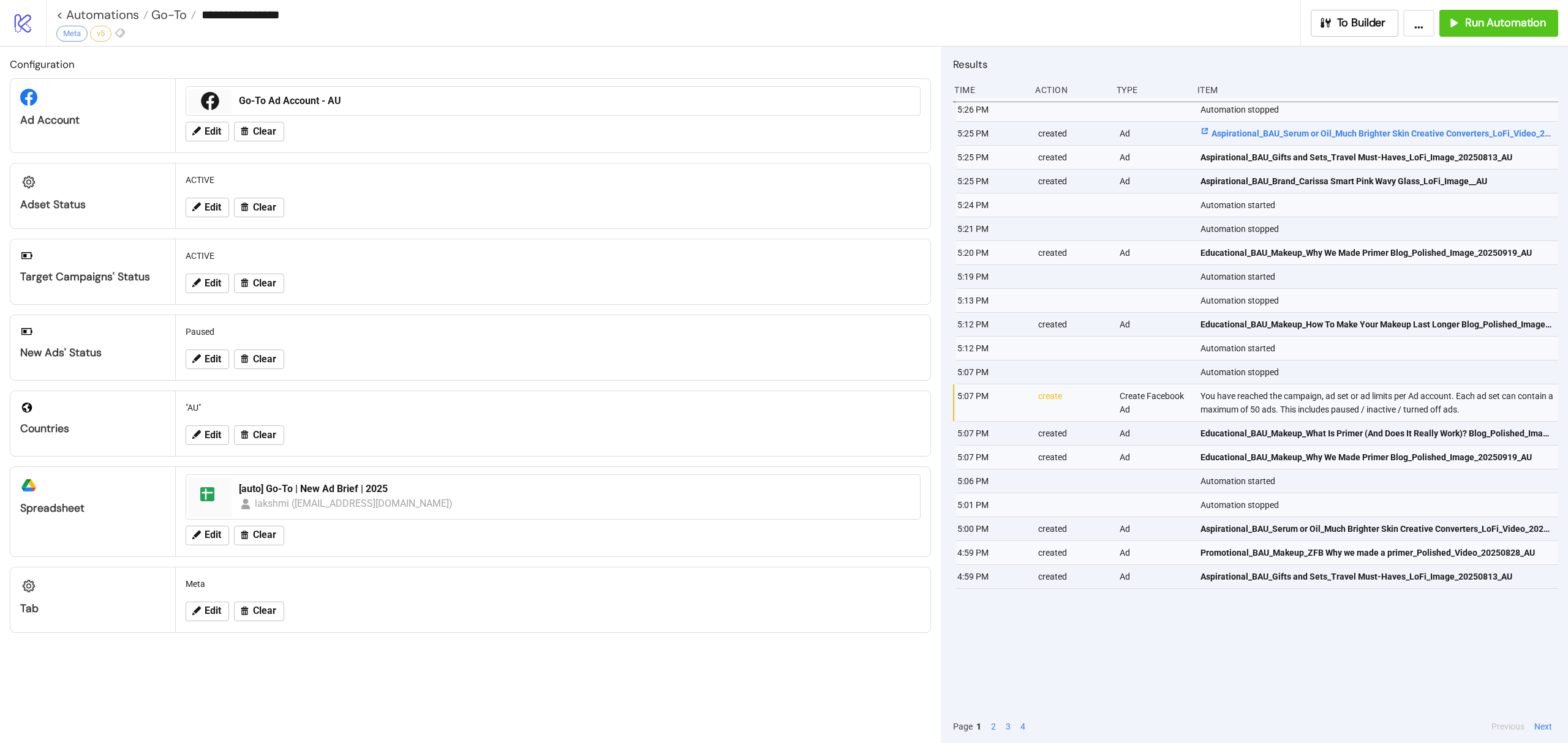
click at [1351, 138] on span "Aspirational_BAU_Serum or Oil_Much Brighter Skin Creative Converters_LoFi_Video…" at bounding box center [1377, 133] width 352 height 13
